Goal: Information Seeking & Learning: Learn about a topic

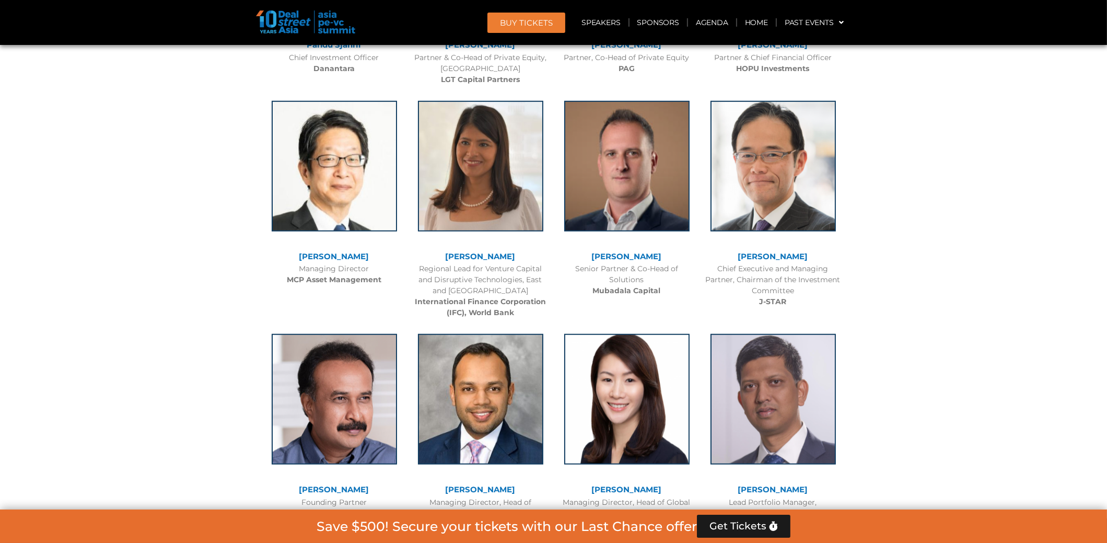
scroll to position [1387, 0]
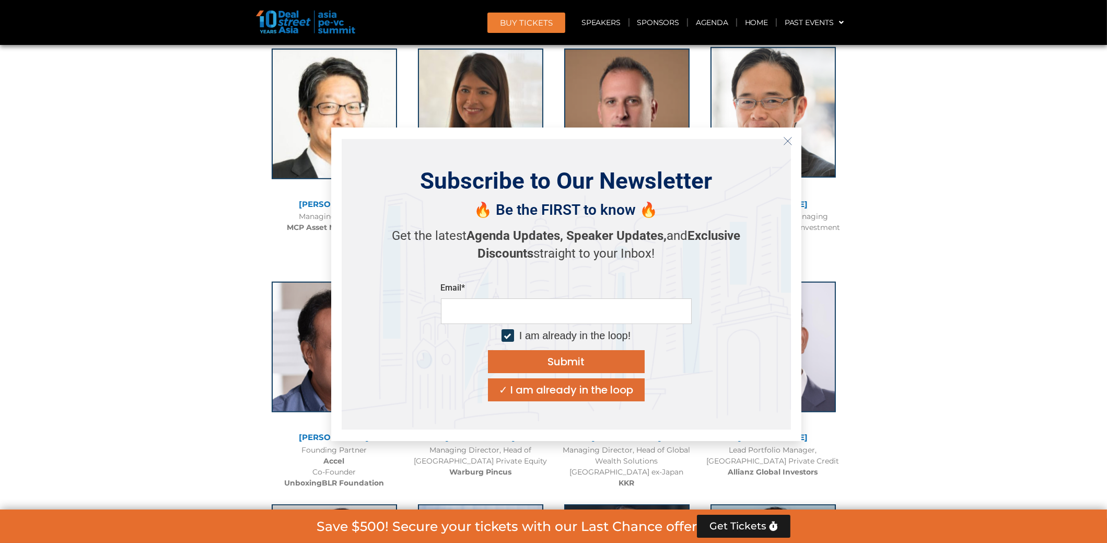
click at [784, 139] on icon "Close" at bounding box center [787, 140] width 9 height 9
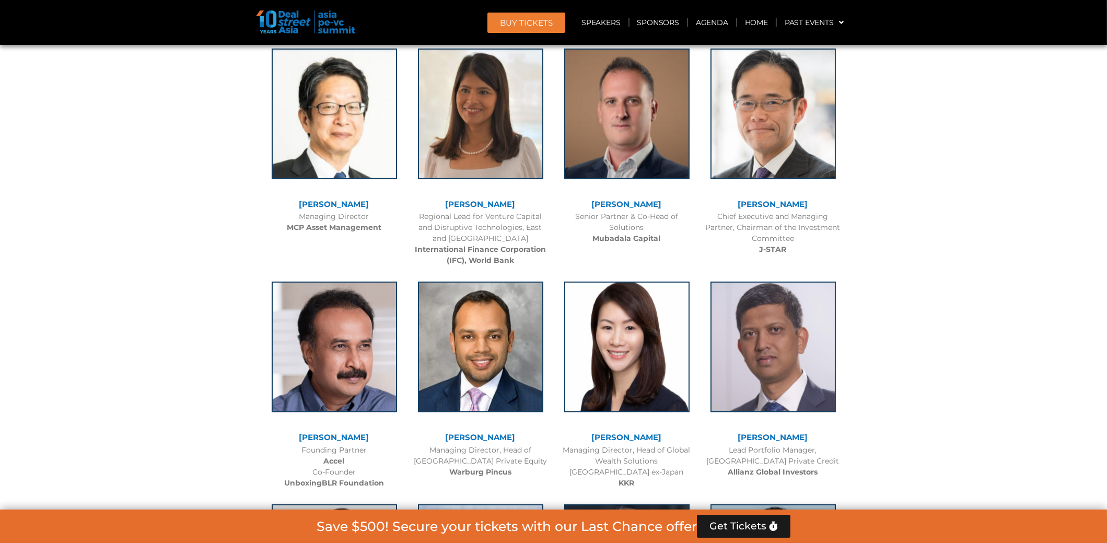
click at [467, 201] on link "[PERSON_NAME]" at bounding box center [480, 204] width 70 height 10
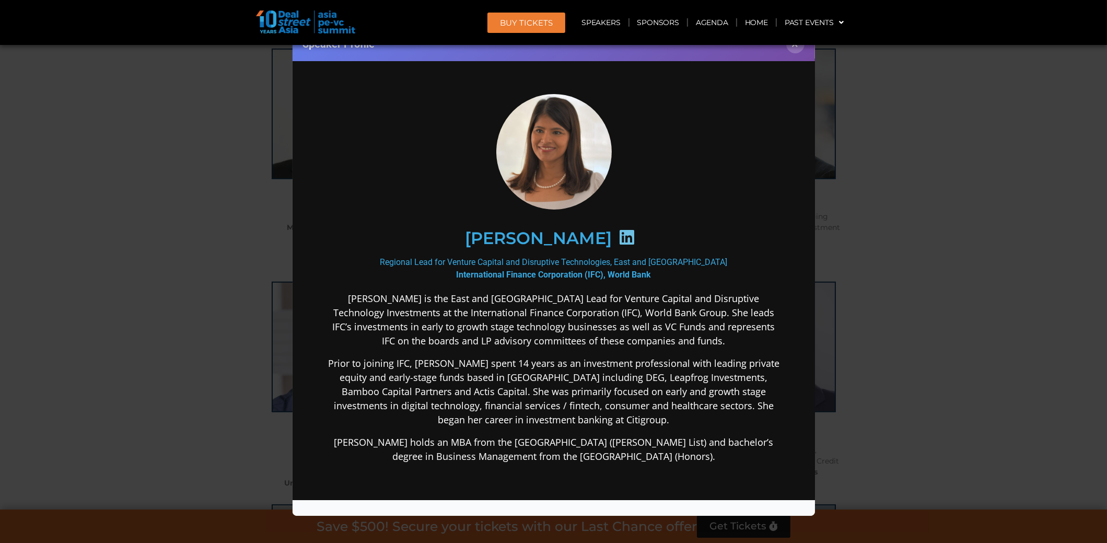
scroll to position [0, 0]
click at [794, 46] on button "×" at bounding box center [795, 44] width 18 height 18
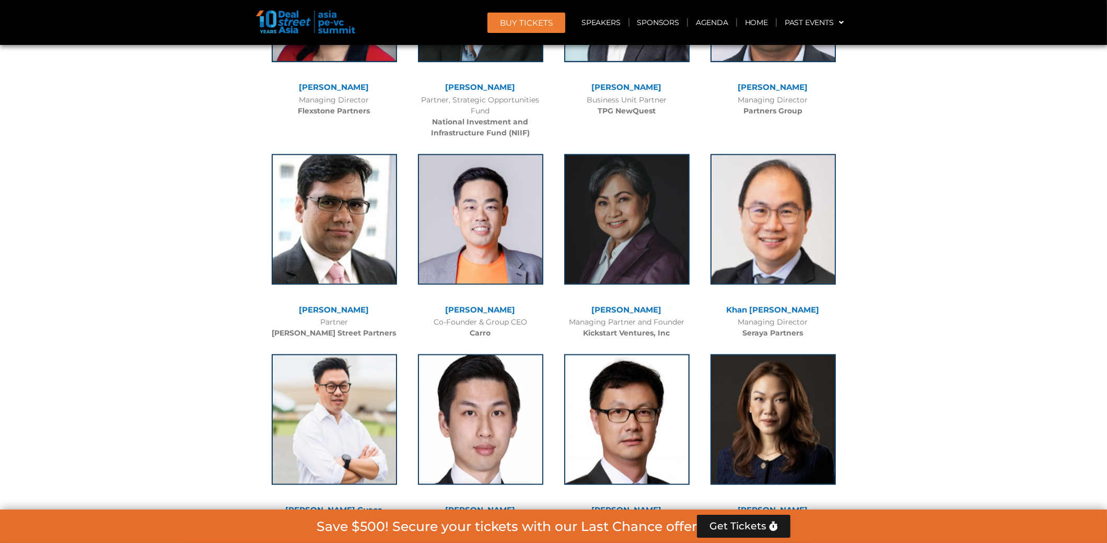
scroll to position [2222, 0]
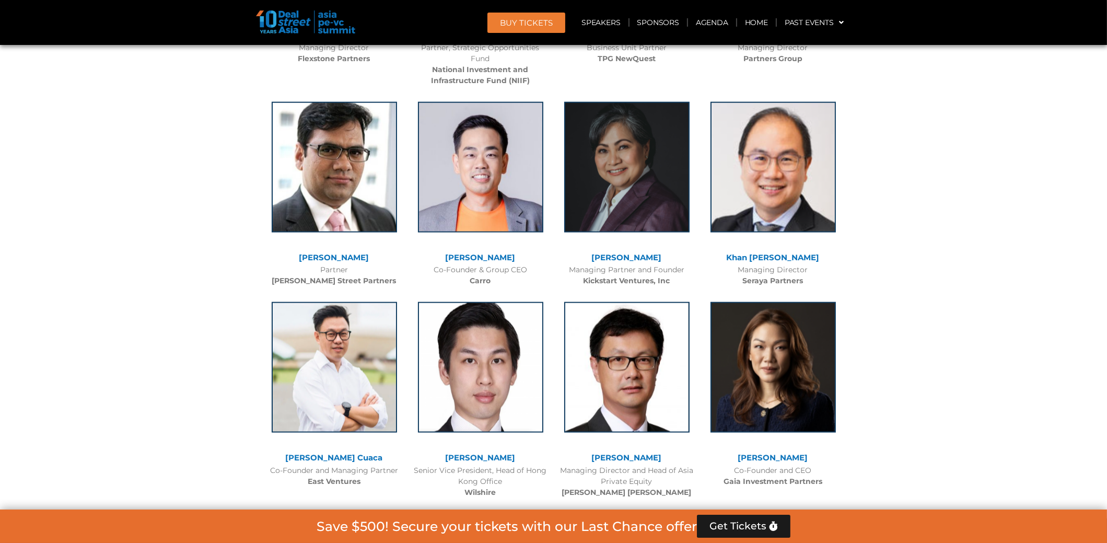
click at [343, 255] on link "[PERSON_NAME]" at bounding box center [334, 257] width 70 height 10
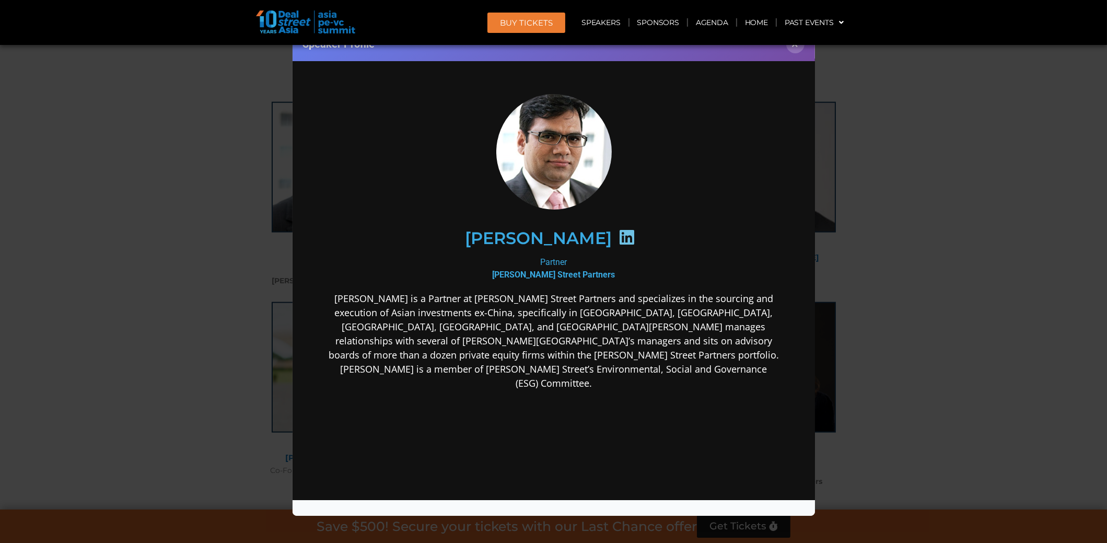
scroll to position [0, 0]
click at [799, 47] on button "×" at bounding box center [795, 44] width 18 height 18
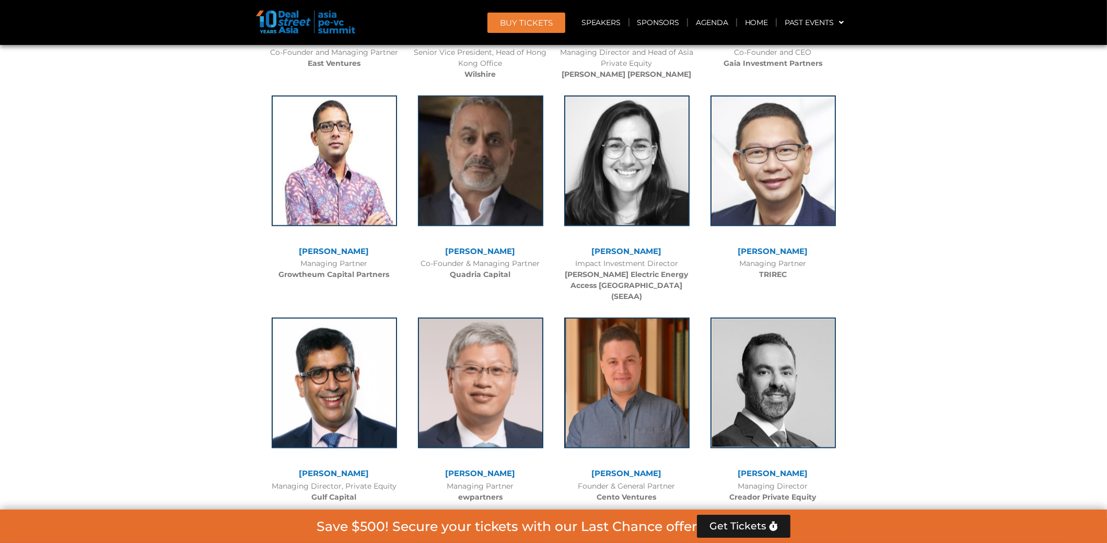
scroll to position [2692, 0]
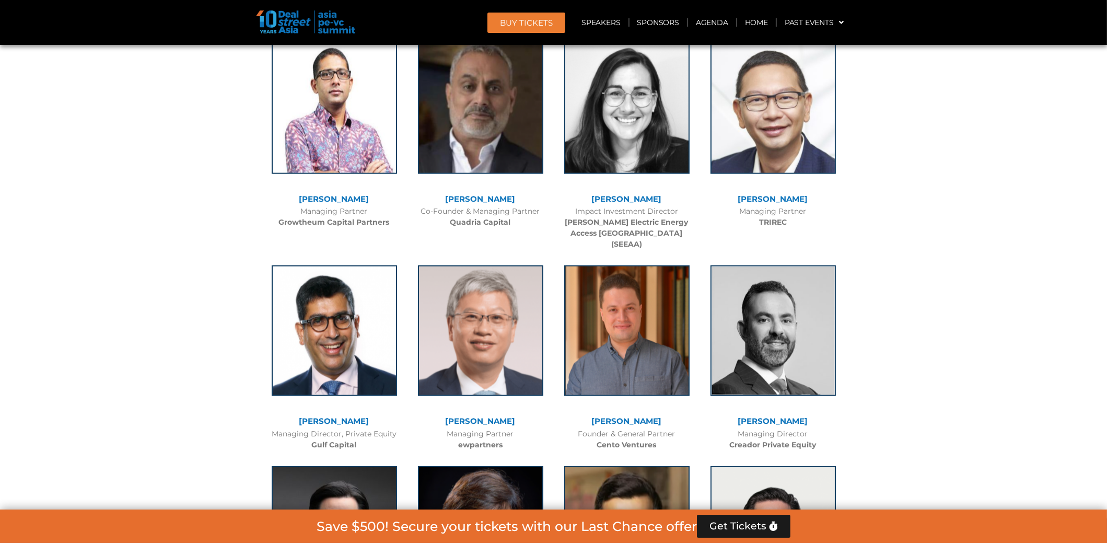
click at [347, 416] on link "[PERSON_NAME]" at bounding box center [334, 421] width 70 height 10
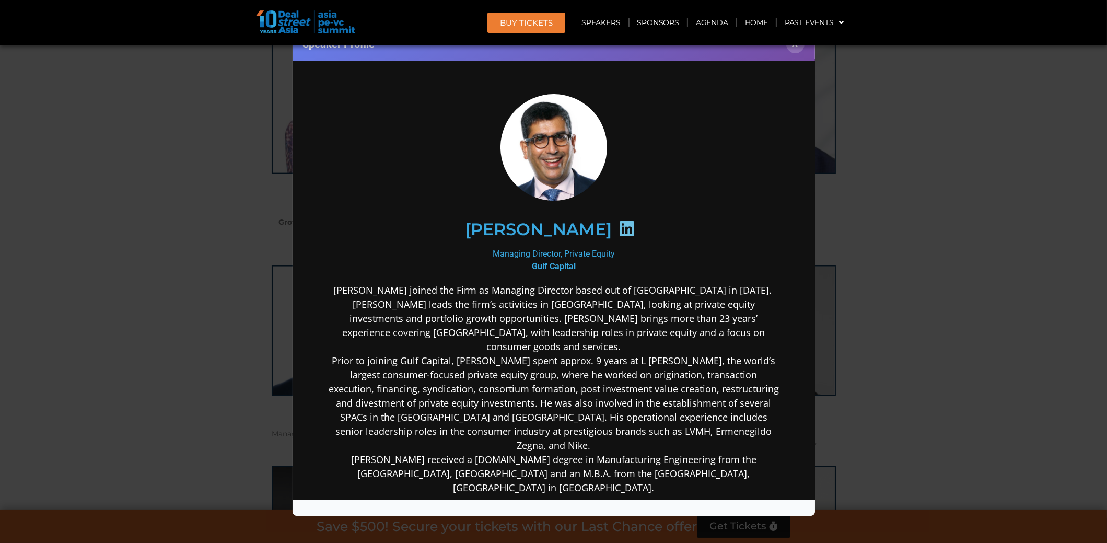
scroll to position [0, 0]
click at [797, 46] on button "×" at bounding box center [795, 44] width 18 height 18
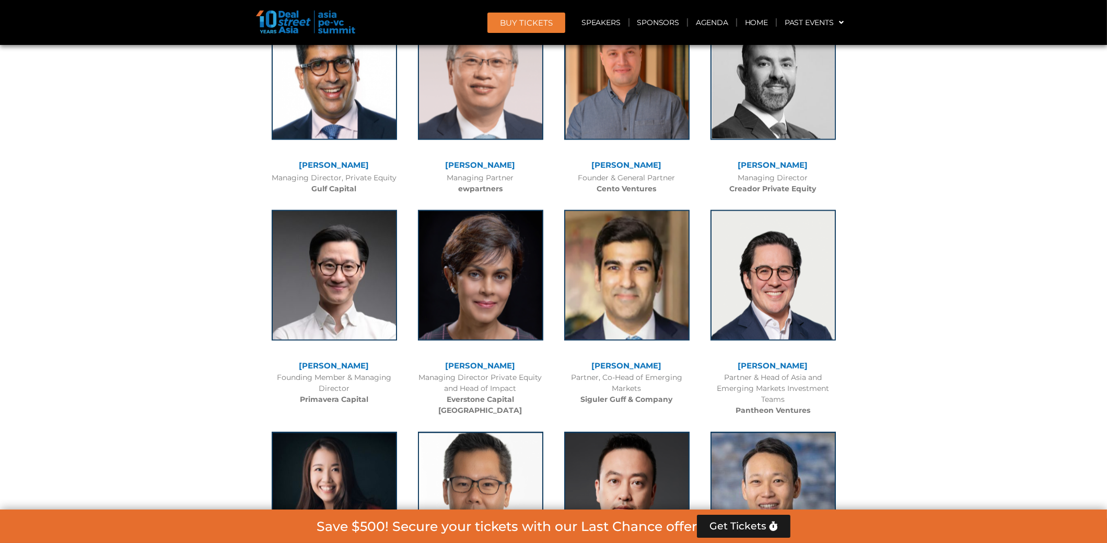
scroll to position [2953, 0]
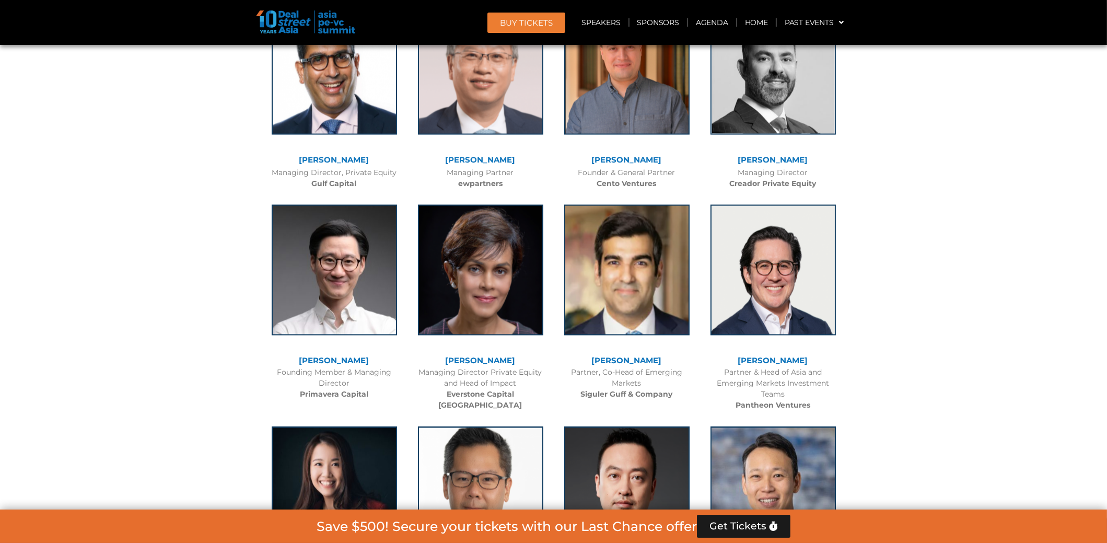
click at [497, 355] on link "[PERSON_NAME]" at bounding box center [480, 360] width 70 height 10
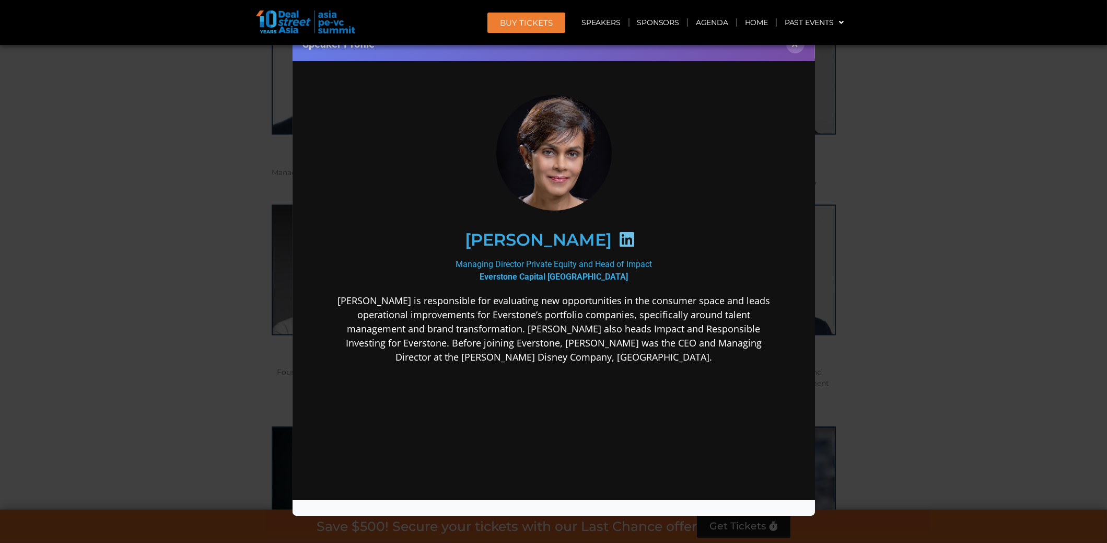
scroll to position [0, 0]
click at [797, 46] on button "×" at bounding box center [795, 44] width 18 height 18
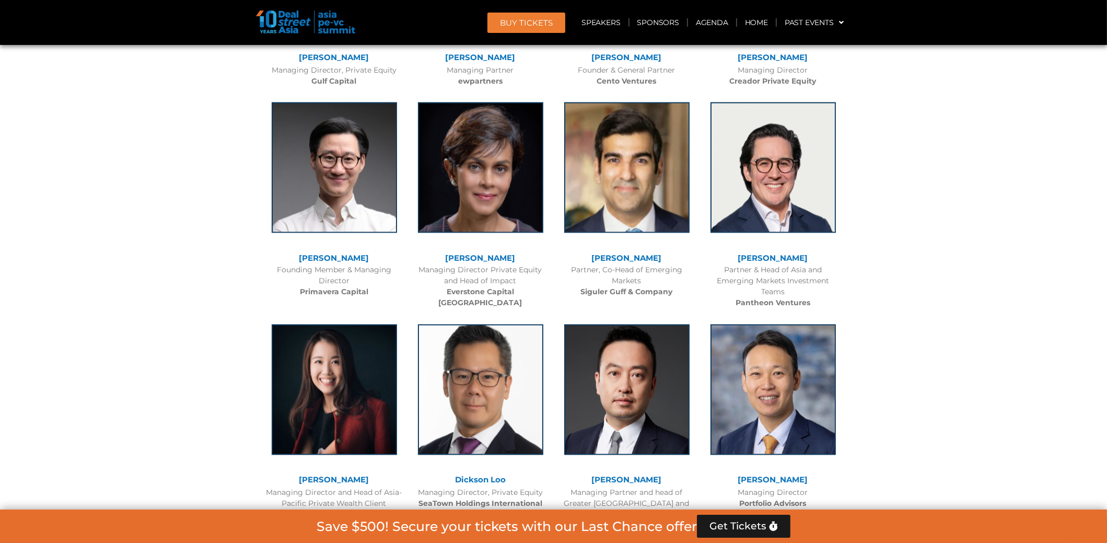
scroll to position [3058, 0]
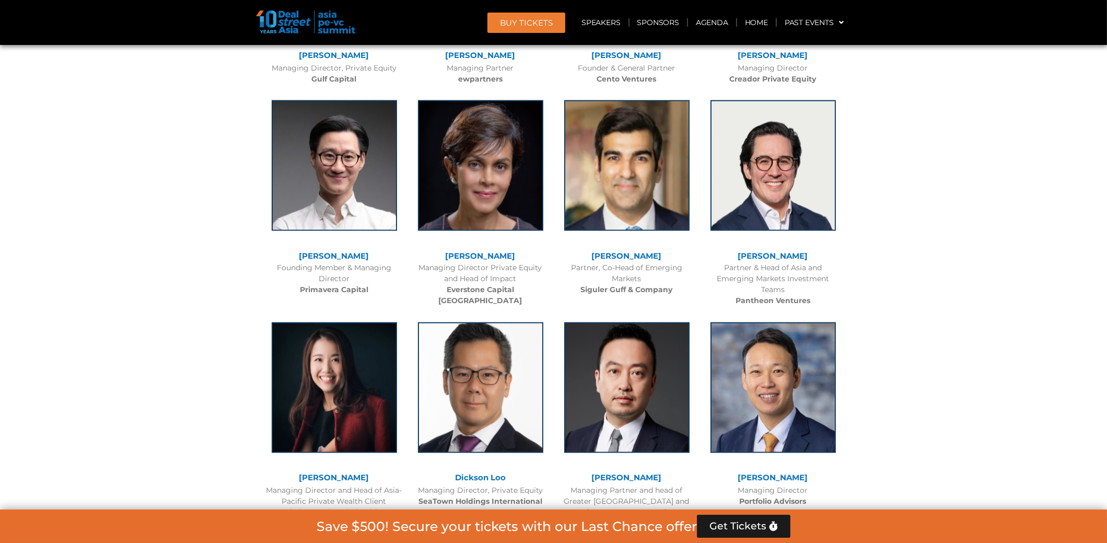
click at [632, 251] on link "[PERSON_NAME]" at bounding box center [627, 256] width 70 height 10
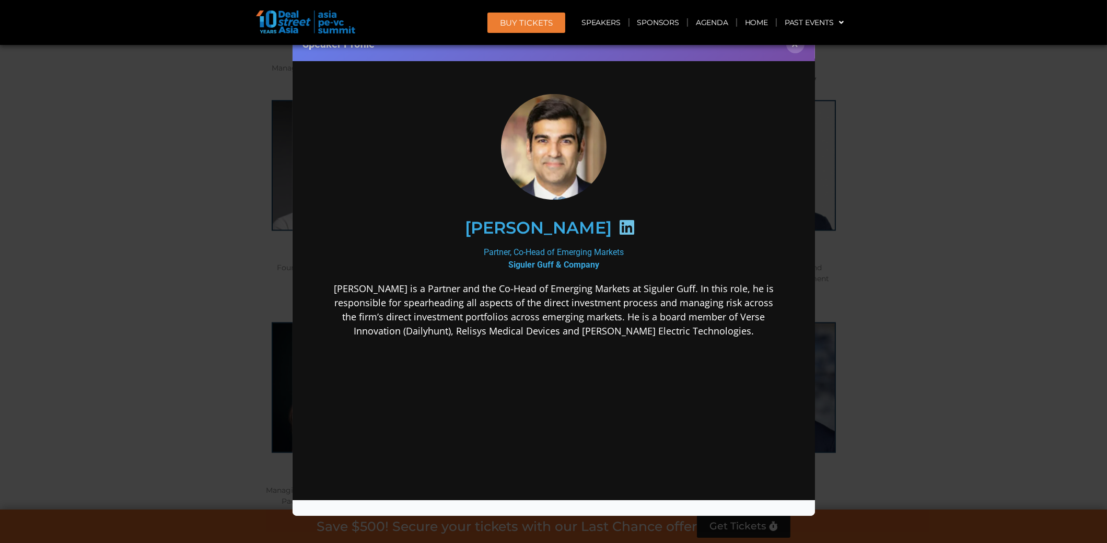
scroll to position [0, 0]
click at [794, 46] on button "×" at bounding box center [795, 44] width 18 height 18
